Goal: Manage account settings

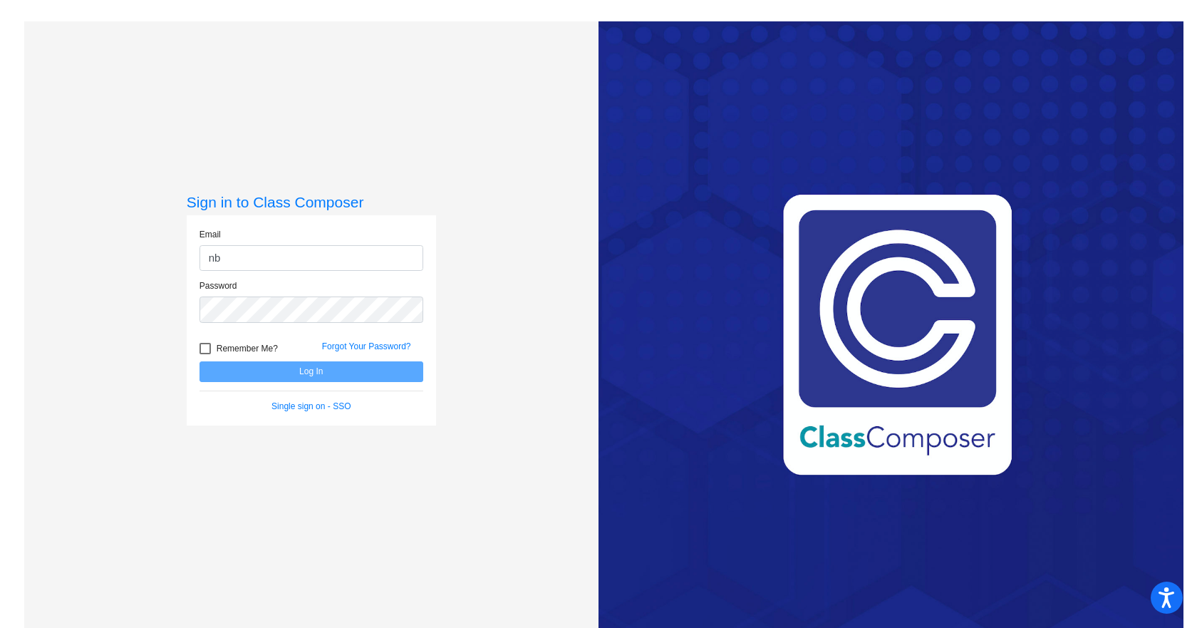
type input "[EMAIL_ADDRESS][DOMAIN_NAME]"
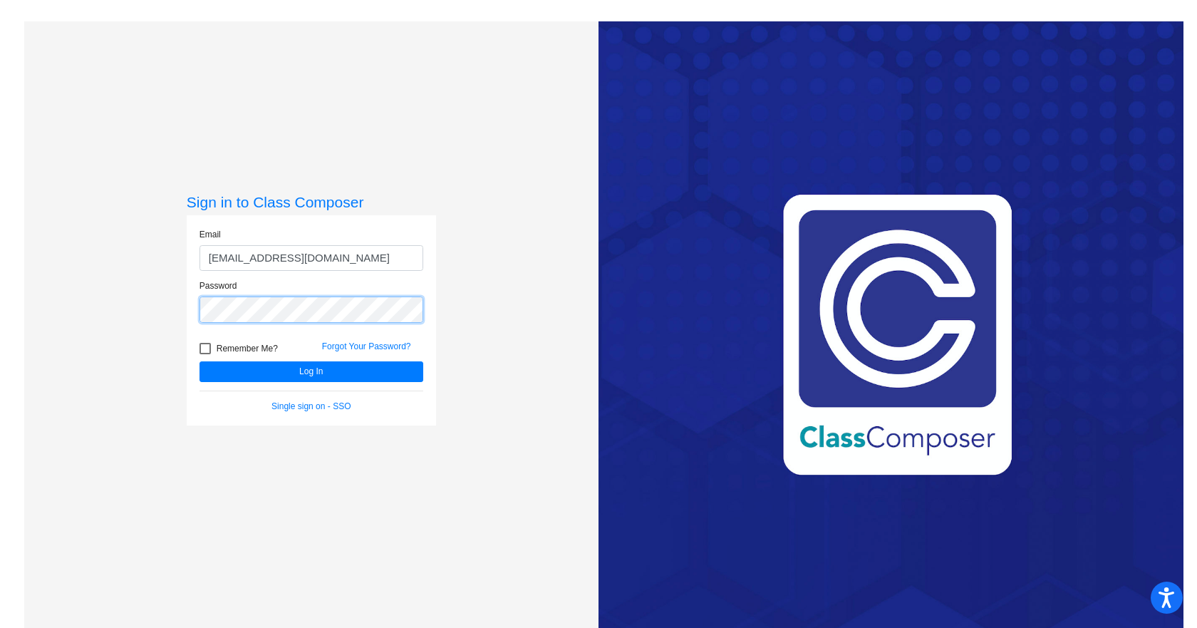
click at [199, 361] on button "Log In" at bounding box center [311, 371] width 224 height 21
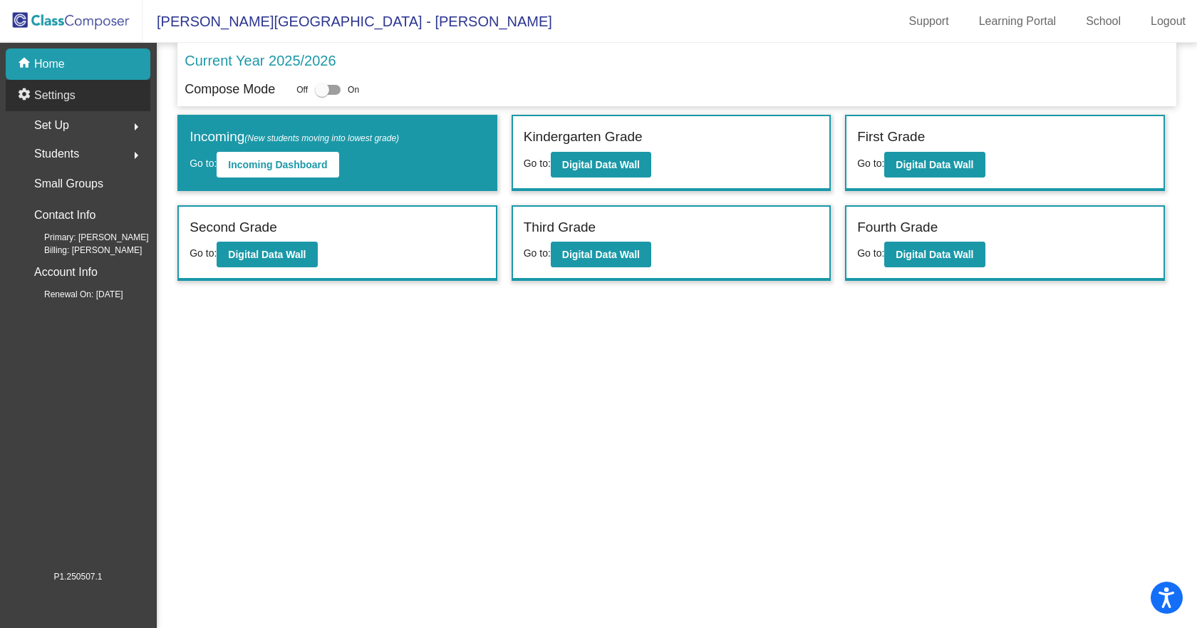
click at [71, 93] on p "Settings" at bounding box center [54, 95] width 41 height 17
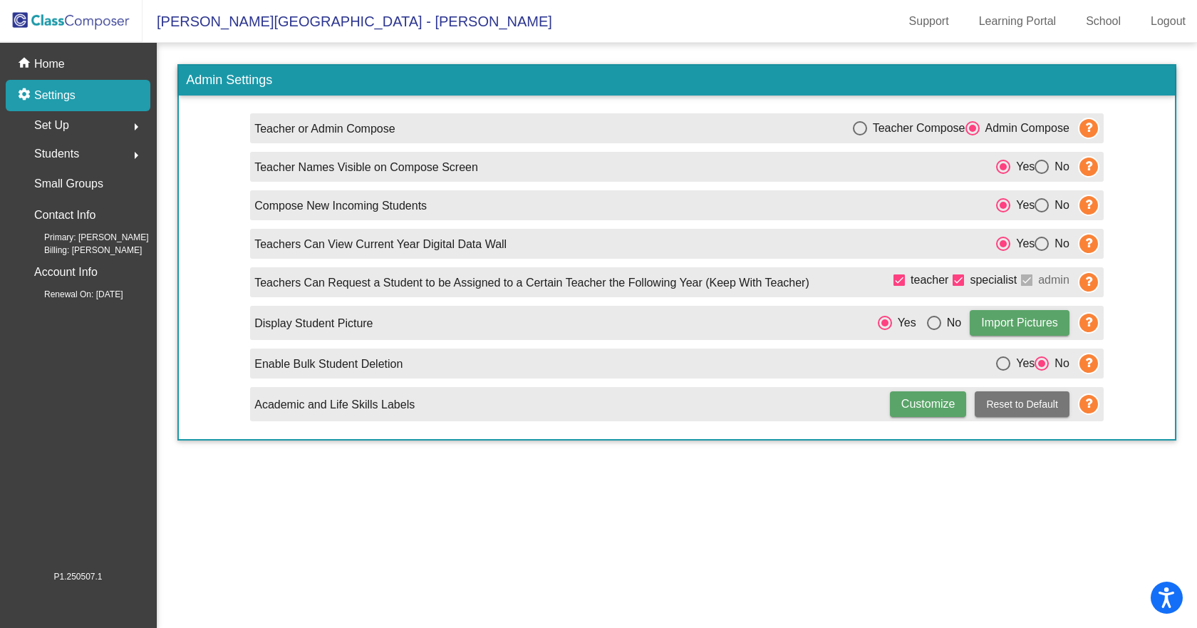
click at [137, 128] on mat-icon "arrow_right" at bounding box center [136, 126] width 17 height 17
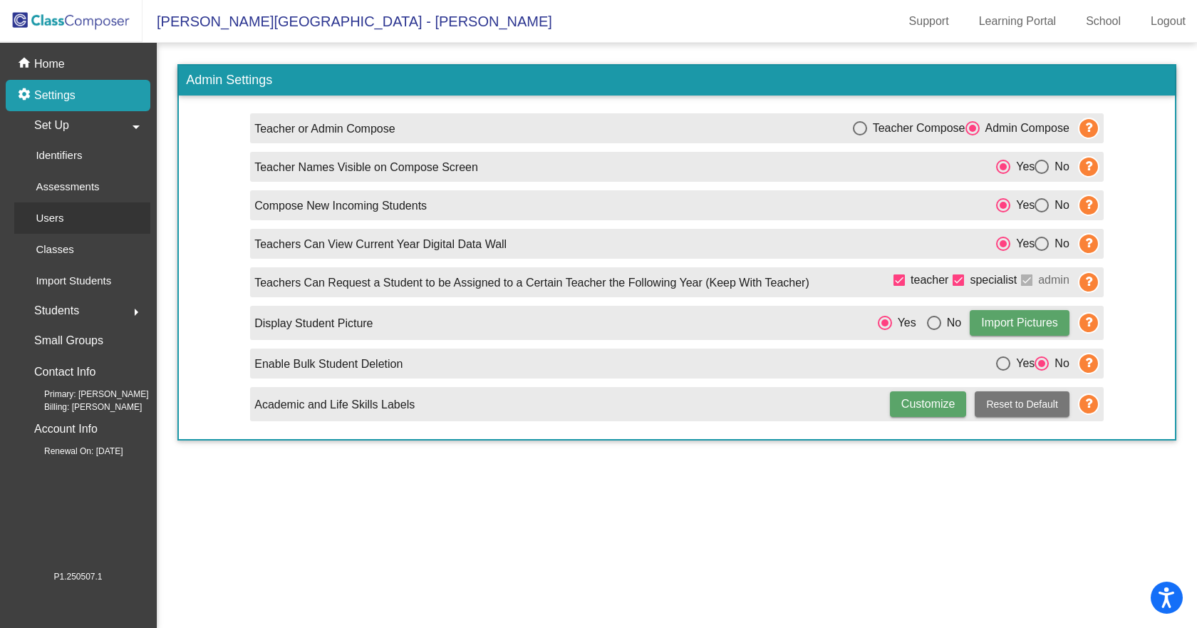
click at [53, 218] on p "Users" at bounding box center [50, 217] width 28 height 17
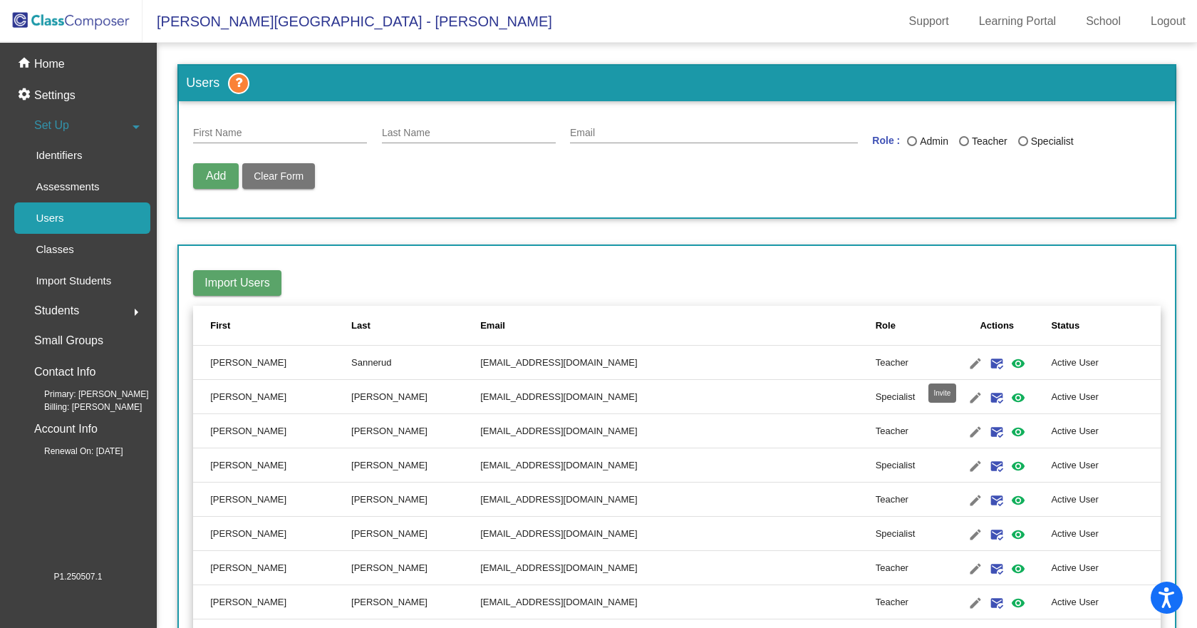
click at [988, 360] on mat-icon "mark_email_read" at bounding box center [996, 363] width 17 height 17
